Goal: Information Seeking & Learning: Learn about a topic

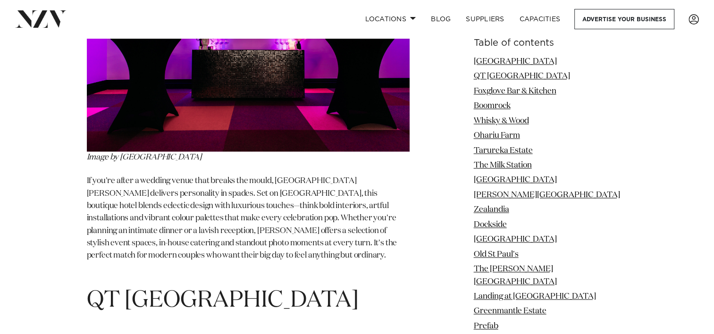
scroll to position [1345, 0]
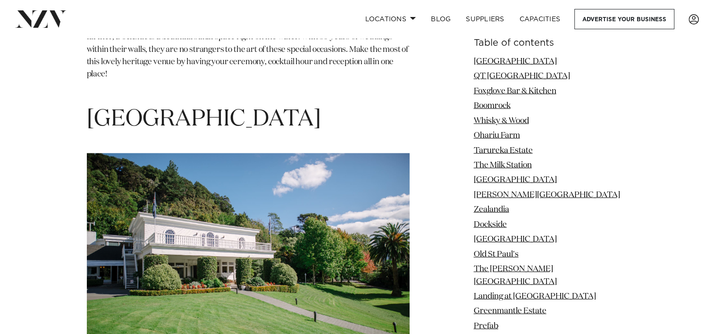
scroll to position [5566, 0]
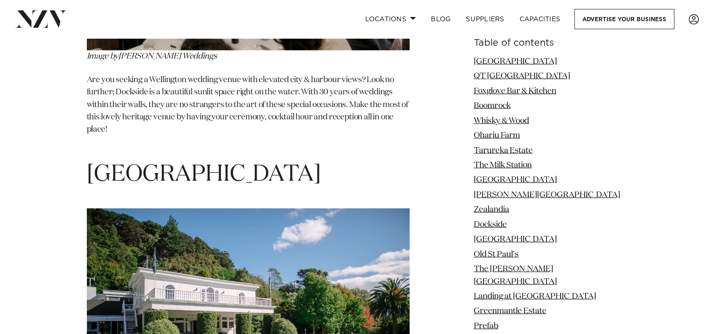
drag, startPoint x: 271, startPoint y: 106, endPoint x: 90, endPoint y: 77, distance: 184.1
copy span "[GEOGRAPHIC_DATA]"
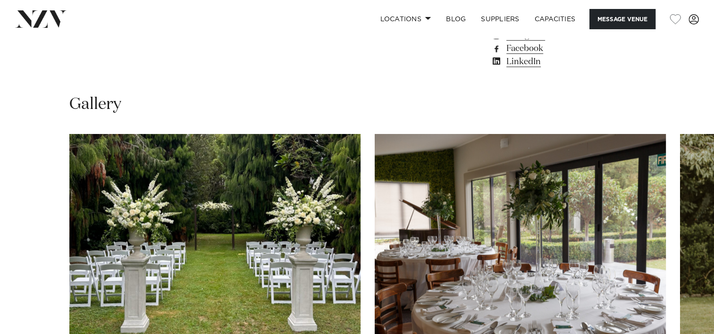
scroll to position [925, 0]
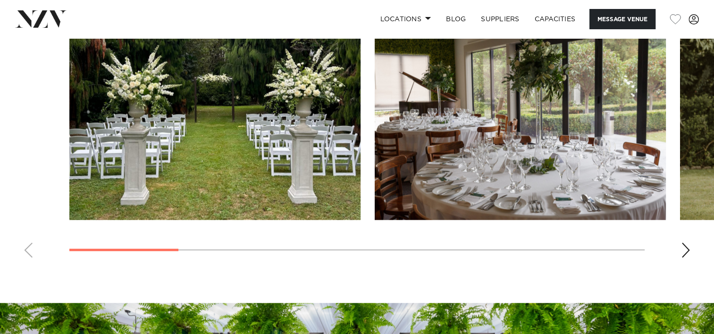
click at [684, 243] on div "Next slide" at bounding box center [685, 250] width 9 height 15
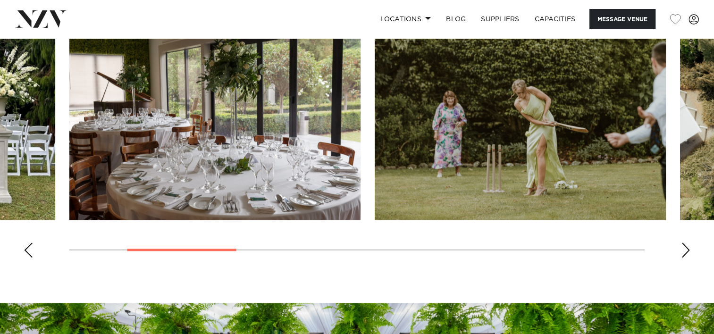
click at [684, 243] on div "Next slide" at bounding box center [685, 250] width 9 height 15
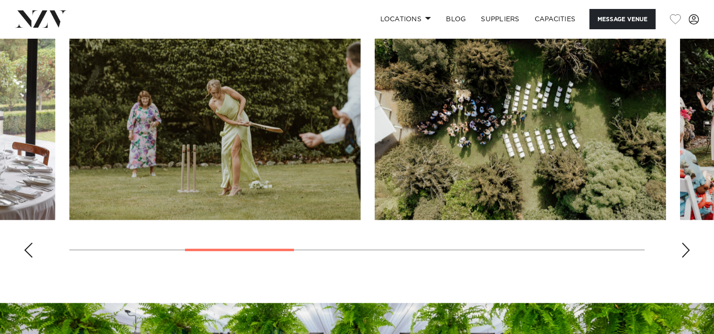
click at [684, 243] on div "Next slide" at bounding box center [685, 250] width 9 height 15
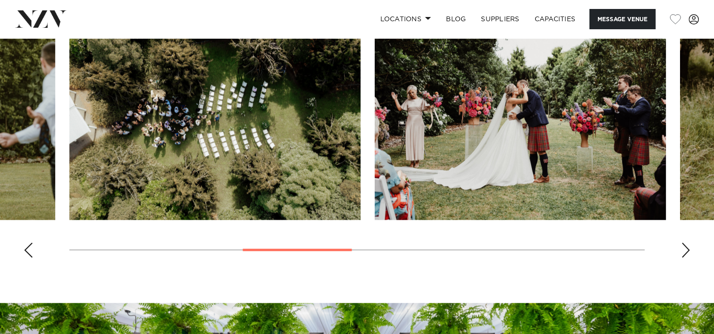
click at [684, 243] on div "Next slide" at bounding box center [685, 250] width 9 height 15
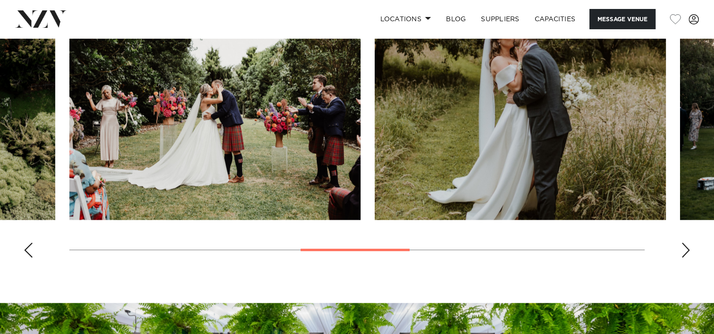
click at [684, 243] on div "Next slide" at bounding box center [685, 250] width 9 height 15
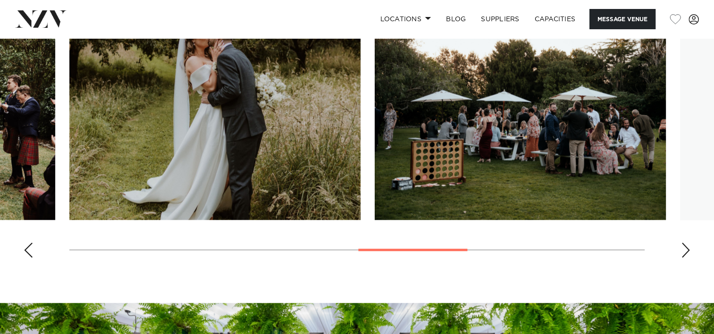
click at [684, 243] on div "Next slide" at bounding box center [685, 250] width 9 height 15
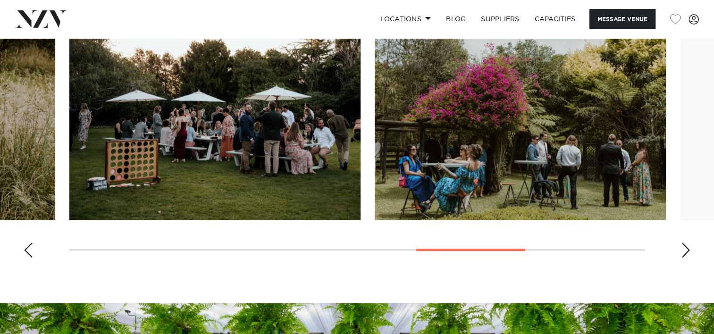
click at [684, 243] on div "Next slide" at bounding box center [685, 250] width 9 height 15
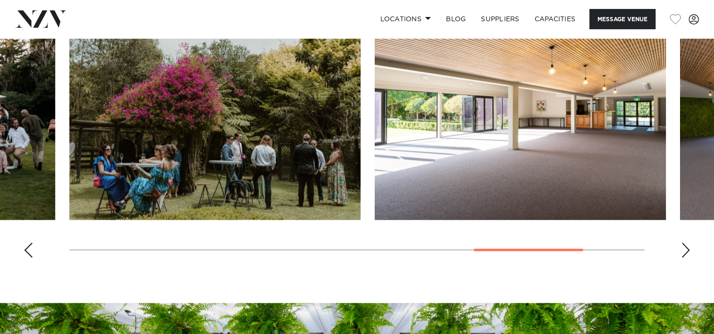
click at [684, 243] on div "Next slide" at bounding box center [685, 250] width 9 height 15
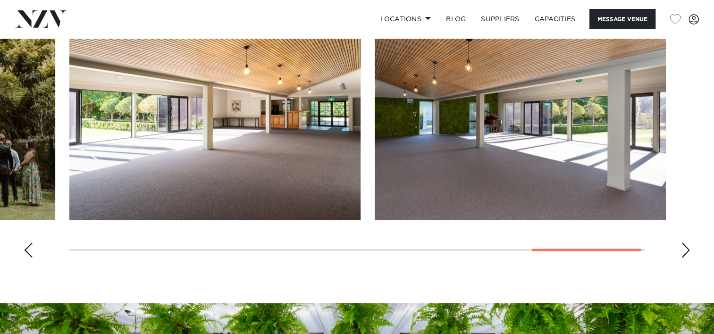
click at [684, 243] on div "Next slide" at bounding box center [685, 250] width 9 height 15
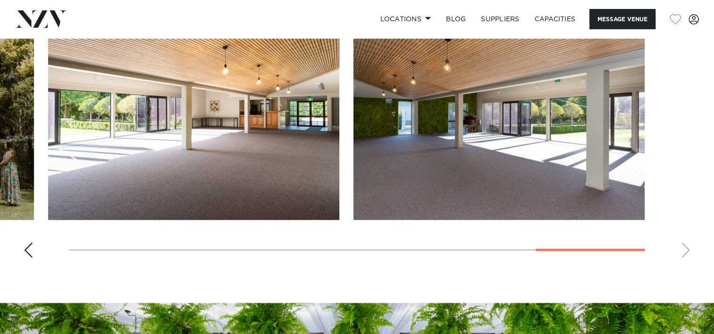
click at [684, 242] on swiper-container at bounding box center [357, 135] width 714 height 259
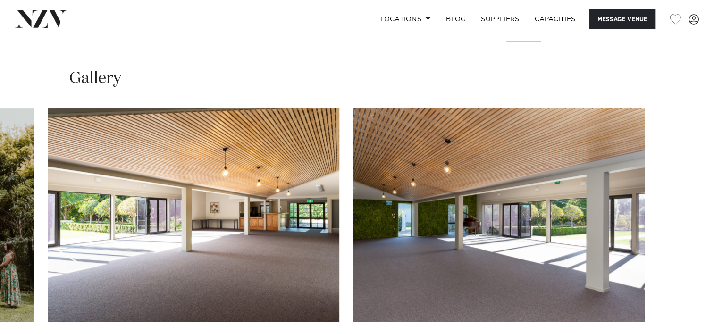
scroll to position [891, 0]
